Goal: Information Seeking & Learning: Learn about a topic

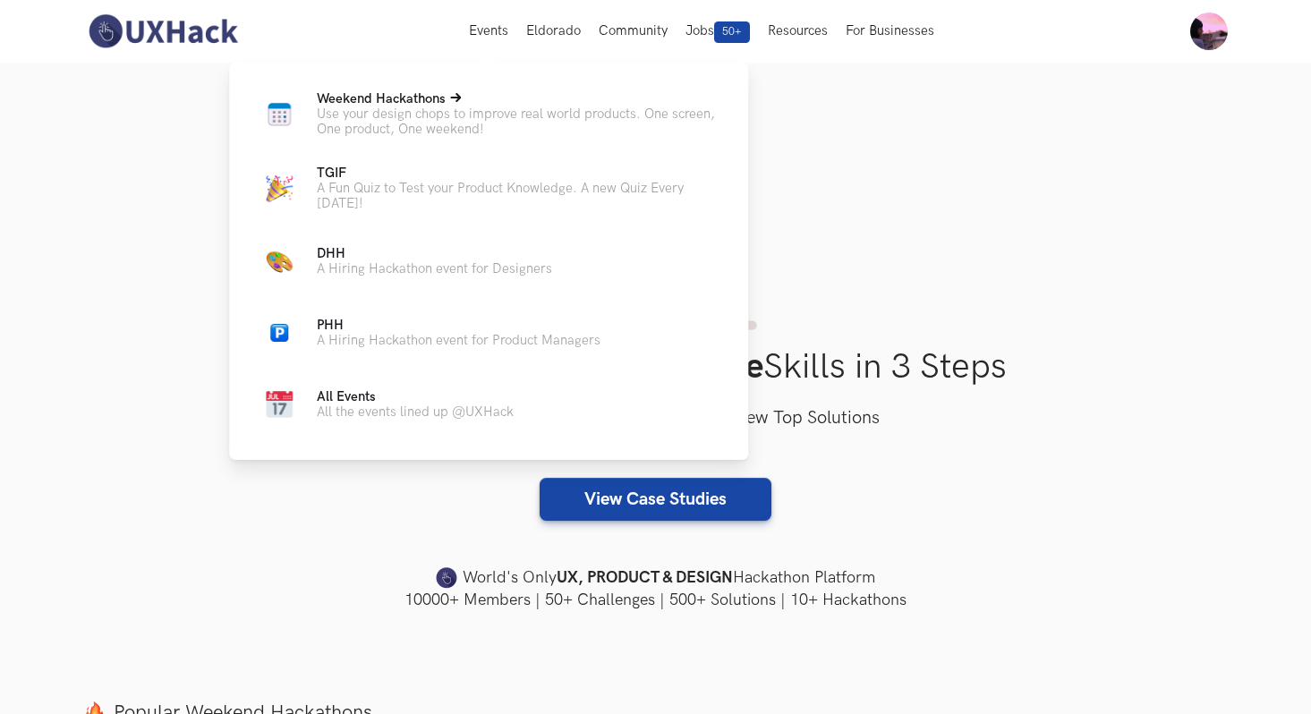
click at [472, 122] on p "Use your design chops to improve real world products. One screen, One product, …" at bounding box center [518, 121] width 403 height 30
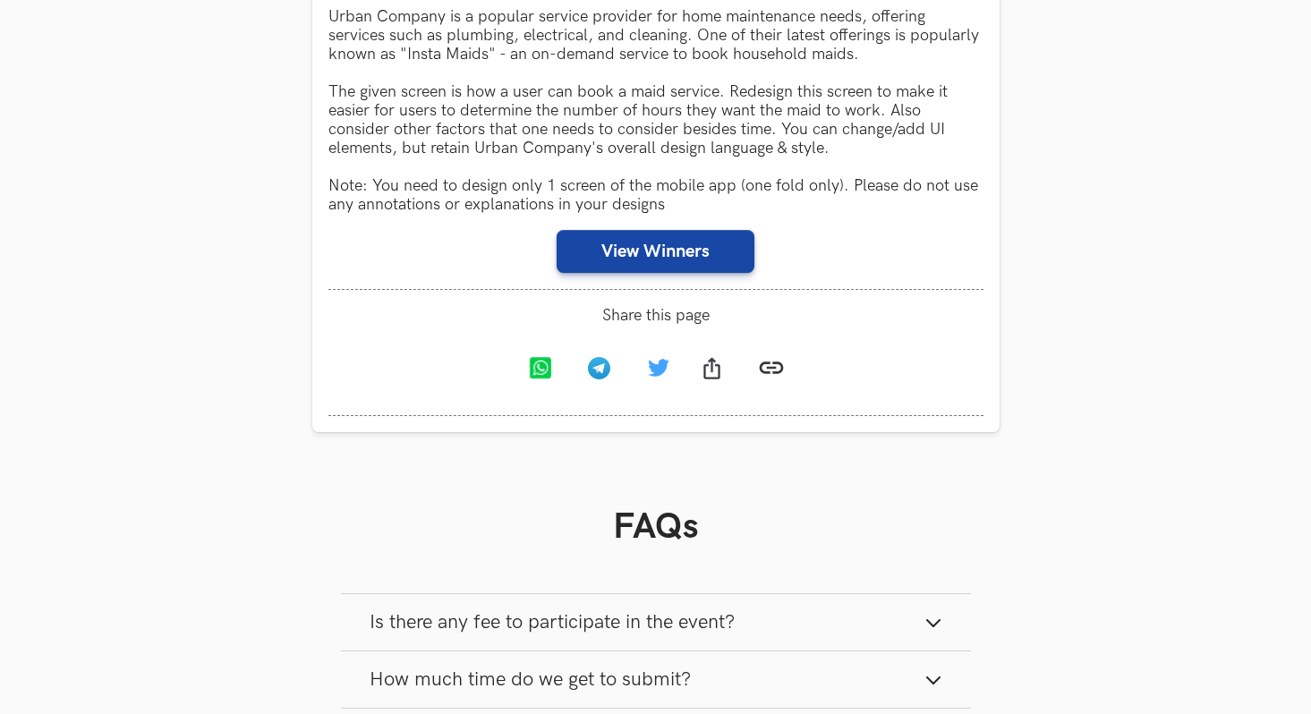
scroll to position [943, 0]
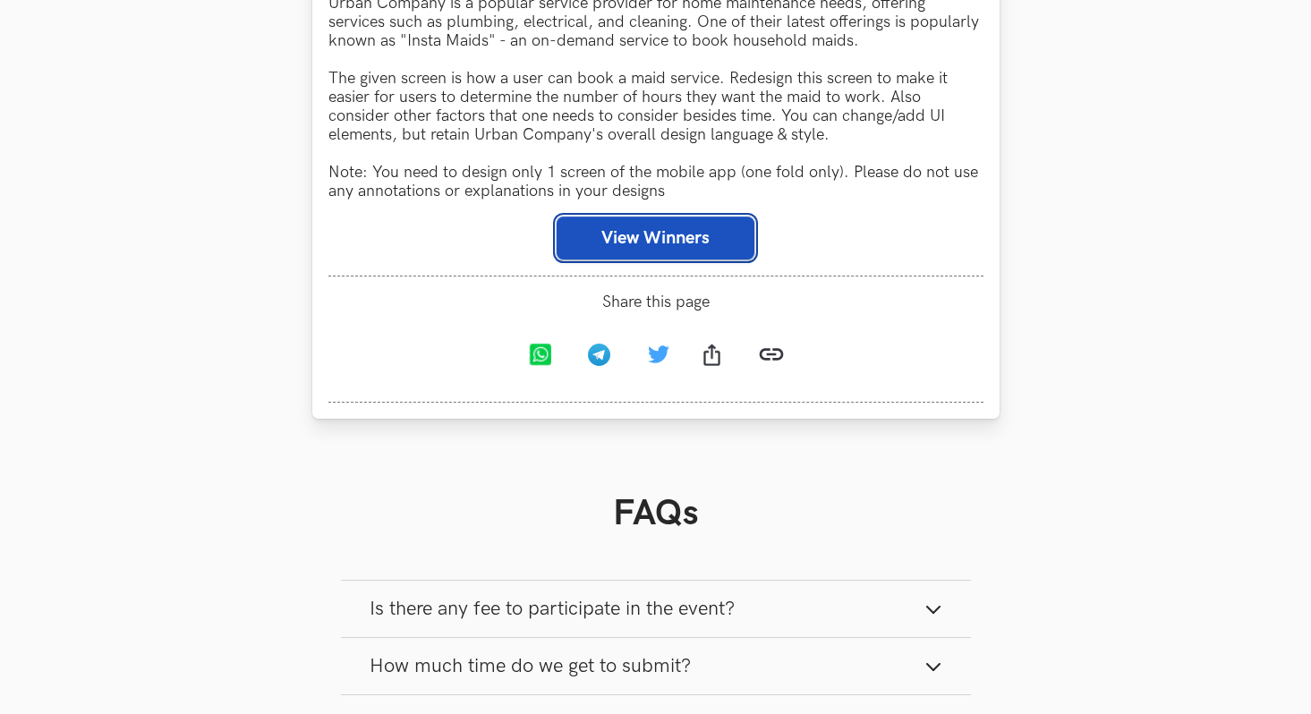
click at [617, 238] on button "View Winners" at bounding box center [656, 238] width 198 height 43
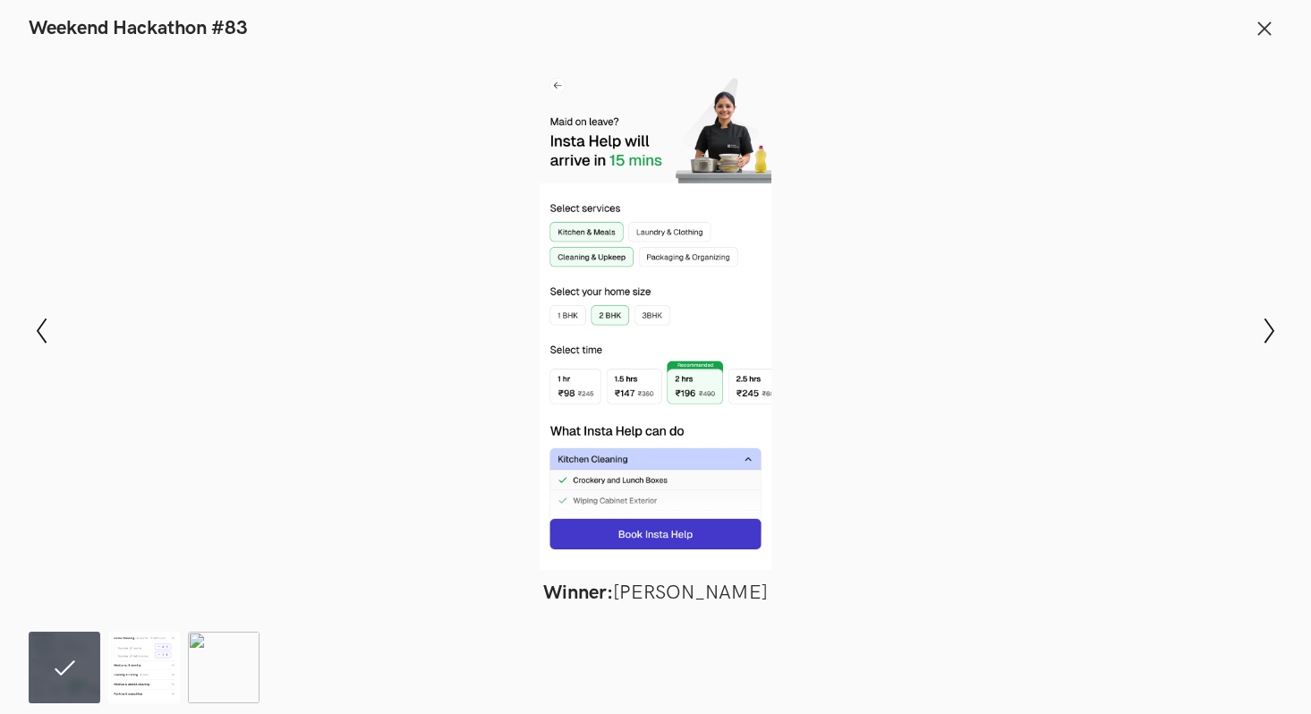
click at [443, 320] on div at bounding box center [655, 313] width 1180 height 513
click at [1284, 30] on header "Weekend Hackathon #83 Close" at bounding box center [655, 23] width 1311 height 47
click at [1255, 34] on icon at bounding box center [1265, 29] width 20 height 20
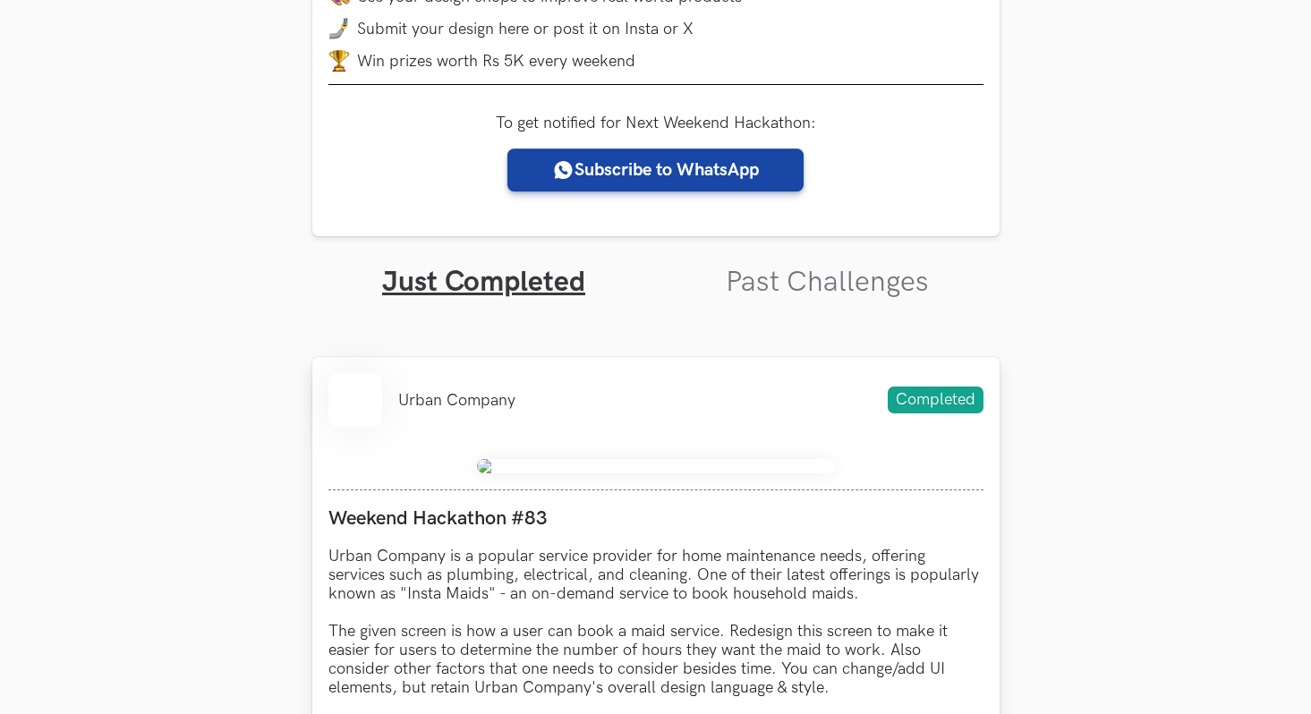
scroll to position [404, 0]
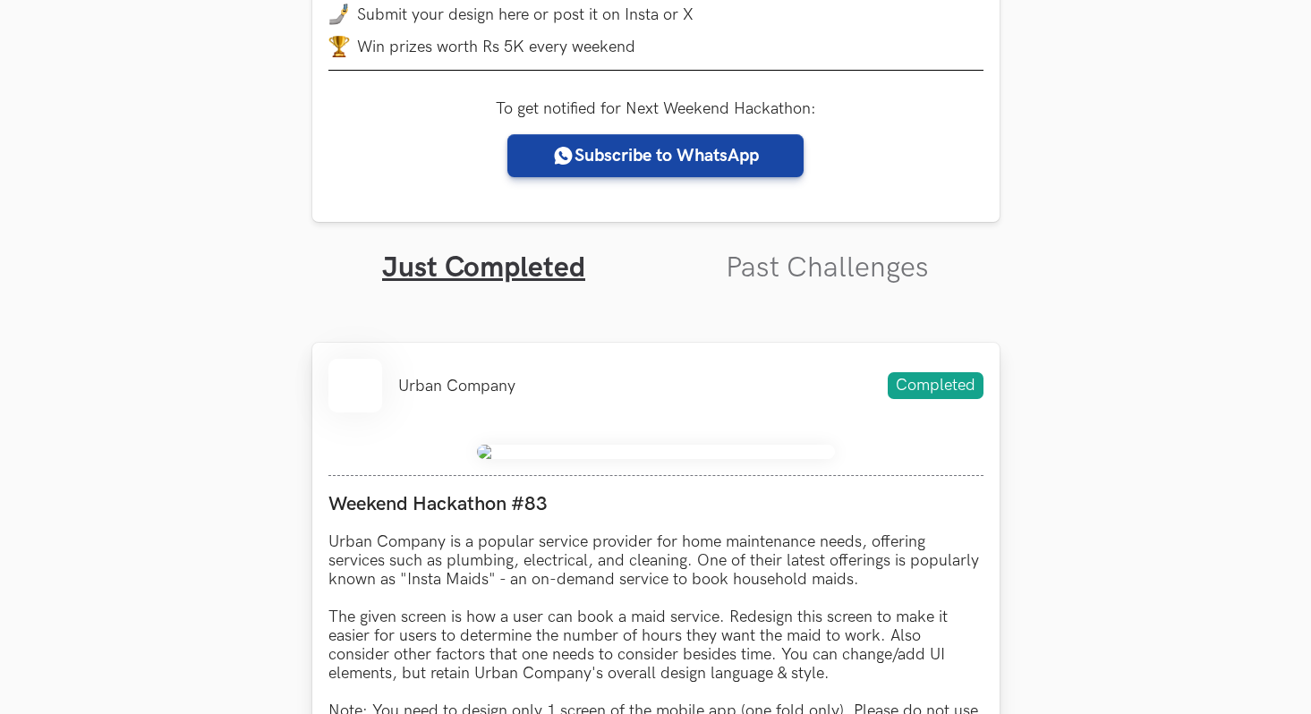
click at [707, 396] on div "Urban Company Completed" at bounding box center [655, 386] width 655 height 54
click at [677, 447] on img at bounding box center [656, 452] width 358 height 14
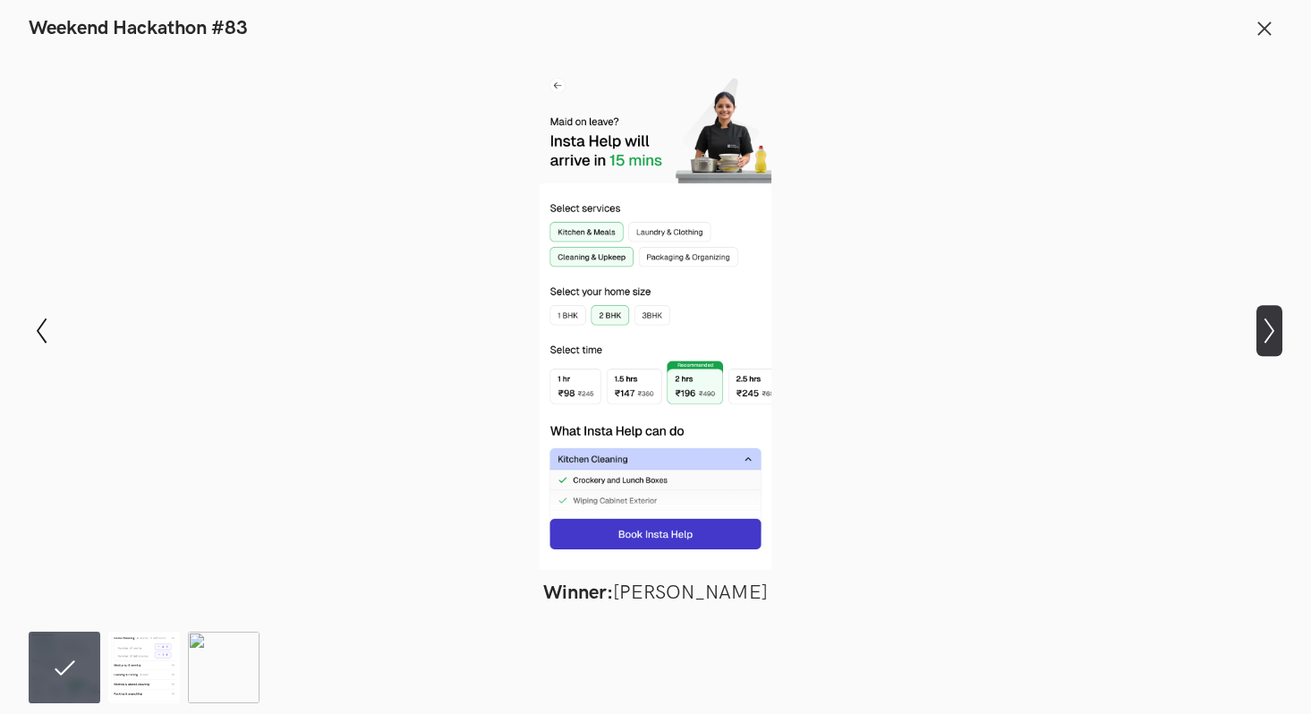
click at [1266, 321] on icon at bounding box center [1269, 331] width 10 height 25
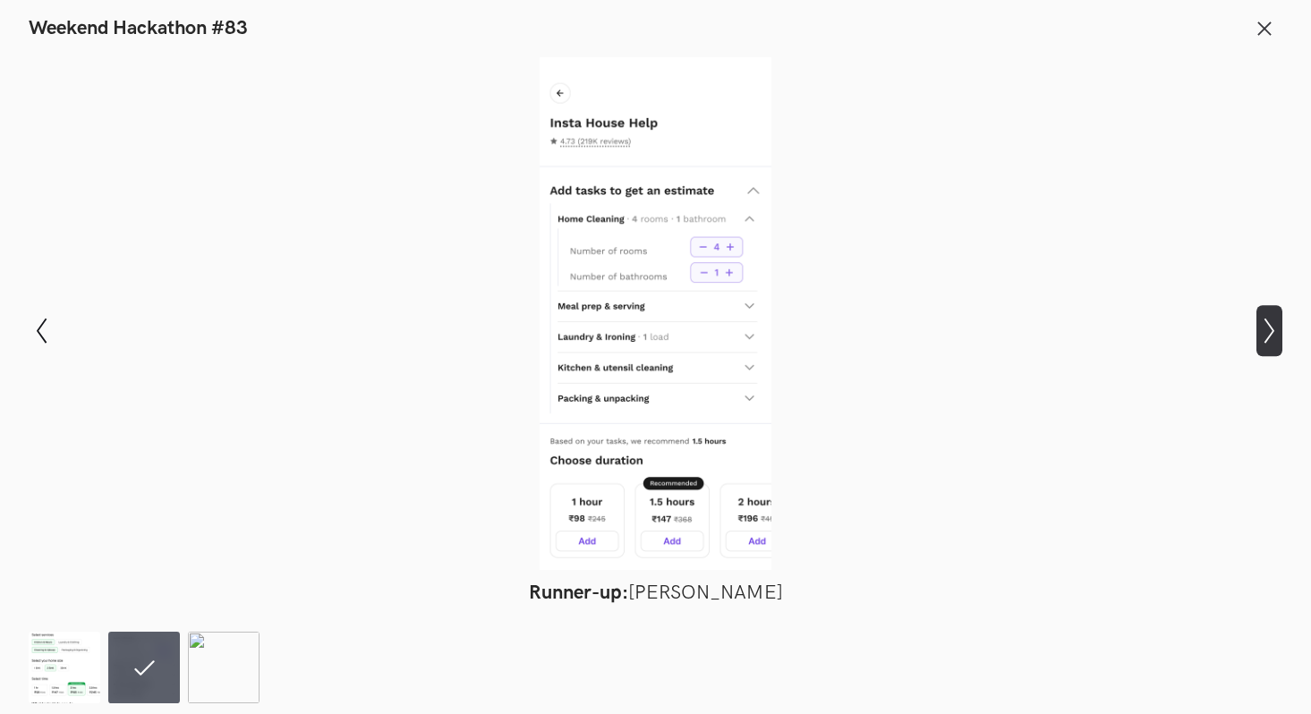
click at [1266, 321] on icon at bounding box center [1269, 331] width 10 height 25
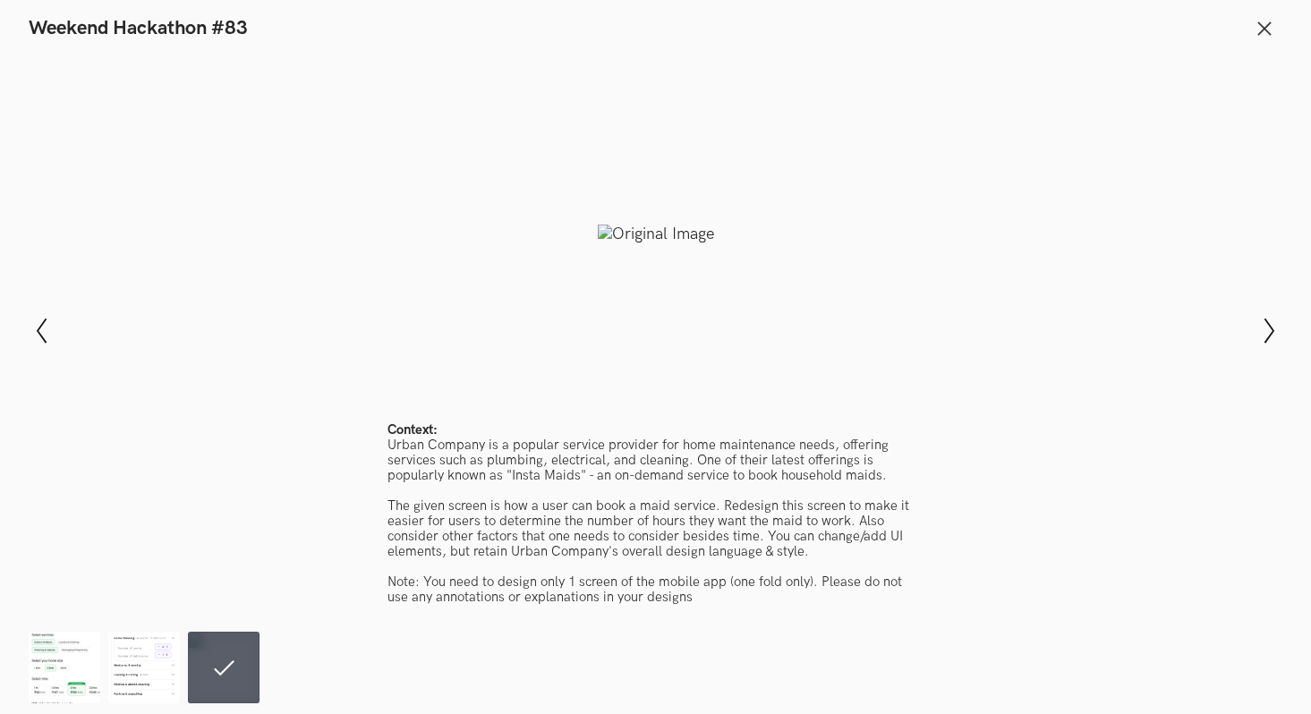
click at [644, 208] on div at bounding box center [655, 234] width 1180 height 354
click at [636, 225] on div at bounding box center [655, 234] width 1180 height 354
click at [0, 332] on div "Modal Gallery Slideshow Winner: [PERSON_NAME] Runner-up: [PERSON_NAME] Context:…" at bounding box center [655, 331] width 1311 height 569
click at [45, 326] on icon "Show previous slide" at bounding box center [42, 331] width 26 height 26
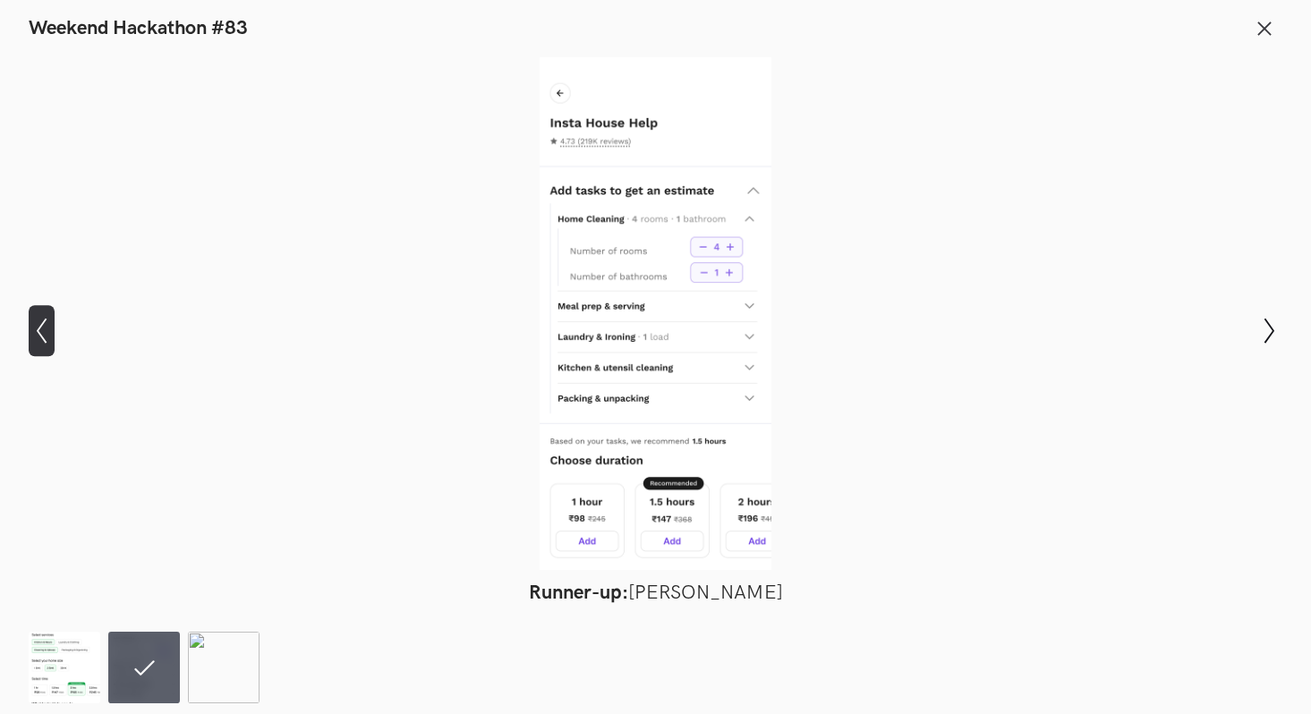
click at [45, 326] on icon "Show previous slide" at bounding box center [42, 331] width 26 height 26
